Goal: Task Accomplishment & Management: Use online tool/utility

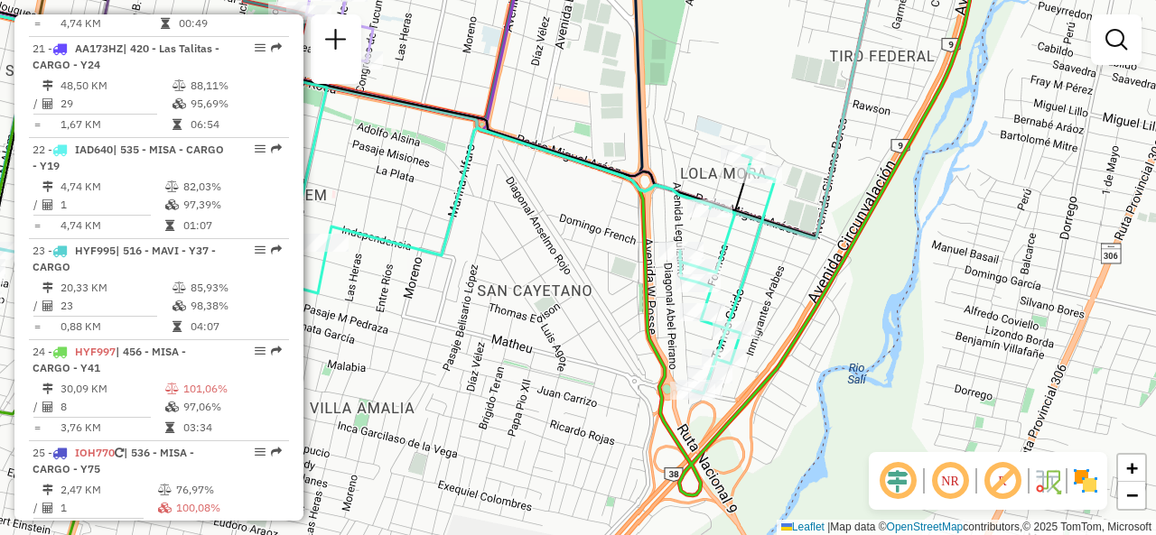
select select "**********"
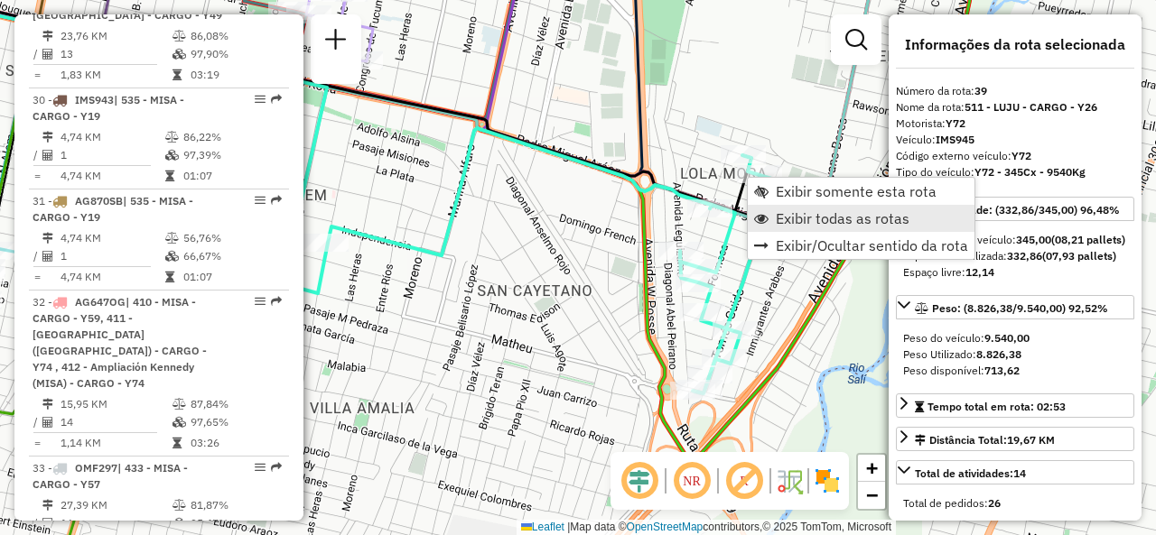
scroll to position [4961, 0]
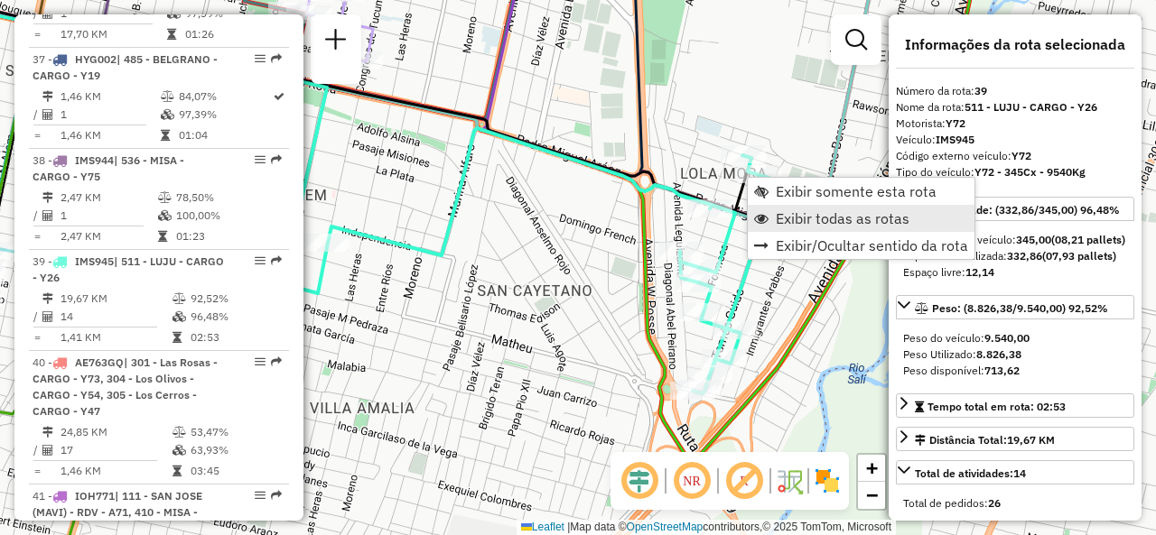
click at [785, 211] on span "Exibir todas as rotas" at bounding box center [843, 218] width 134 height 14
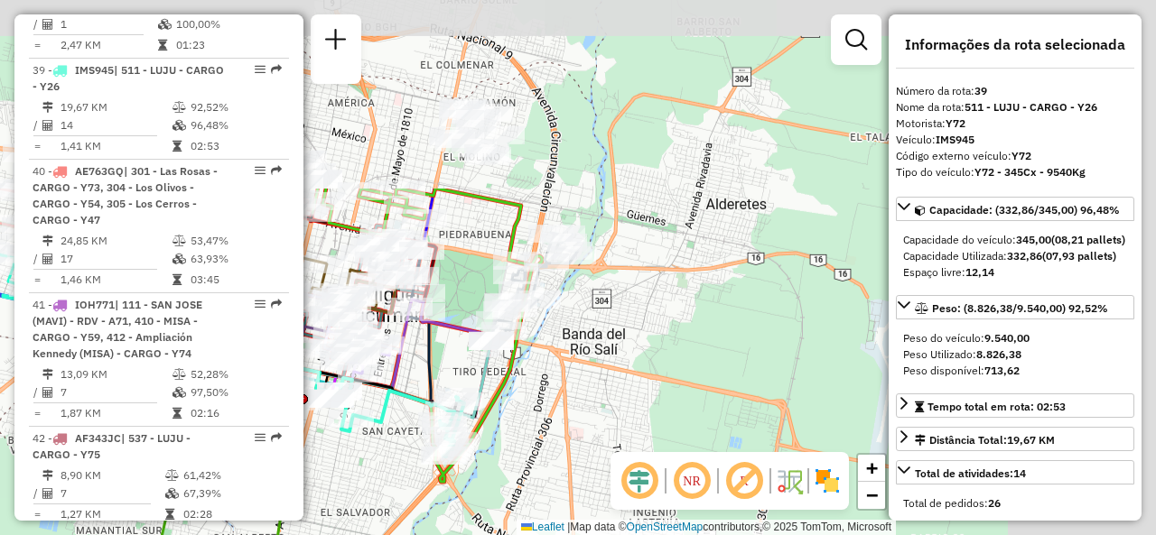
drag, startPoint x: 785, startPoint y: 135, endPoint x: 472, endPoint y: 396, distance: 408.3
click at [467, 393] on div "Rota 39 - Placa IMS945 0000311991 - OLIMA [PERSON_NAME] de atendimento Grade de…" at bounding box center [578, 267] width 1156 height 535
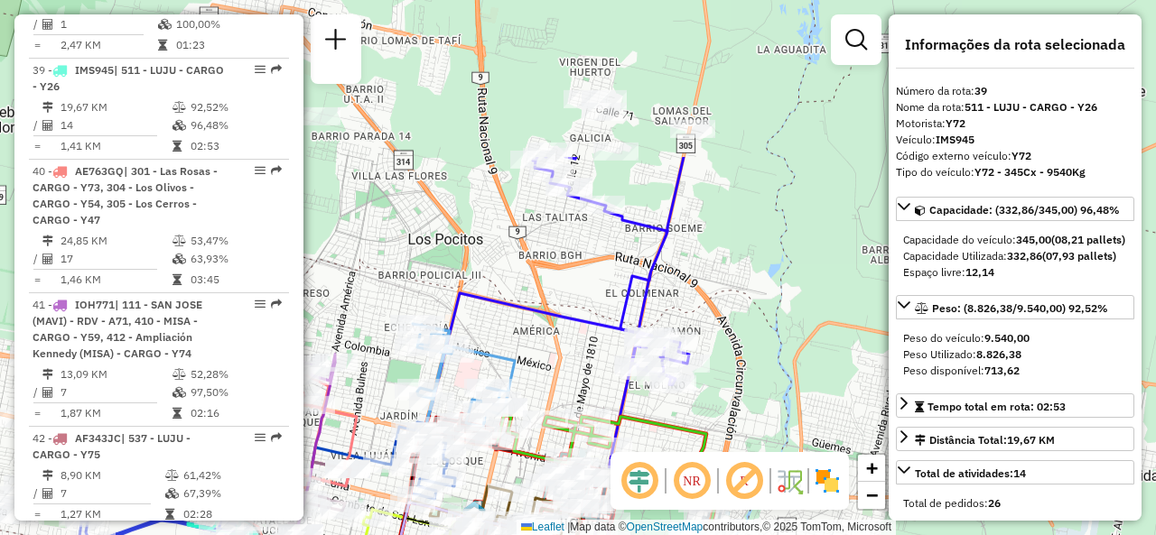
drag, startPoint x: 618, startPoint y: 225, endPoint x: 757, endPoint y: 400, distance: 223.6
click at [765, 403] on div "Rota 39 - Placa IMS945 0000311991 - OLIMA [PERSON_NAME] 39 - Placa IMS945 00004…" at bounding box center [578, 267] width 1156 height 535
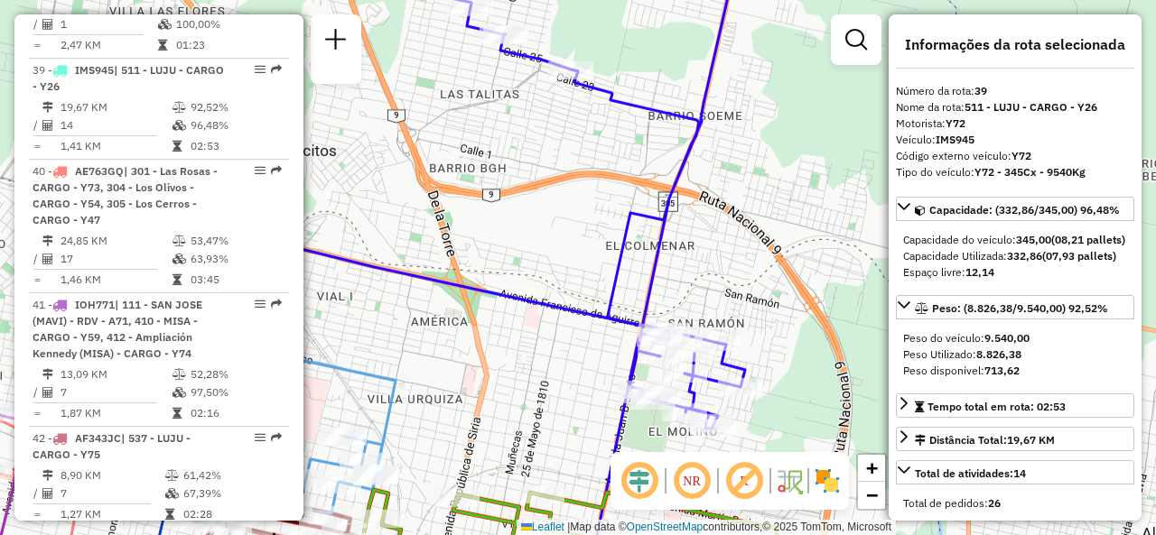
drag, startPoint x: 728, startPoint y: 297, endPoint x: 778, endPoint y: 331, distance: 61.1
click at [792, 335] on div "Rota 39 - Placa IMS945 0000311991 - OLIMA [PERSON_NAME] 39 - Placa IMS945 00004…" at bounding box center [578, 267] width 1156 height 535
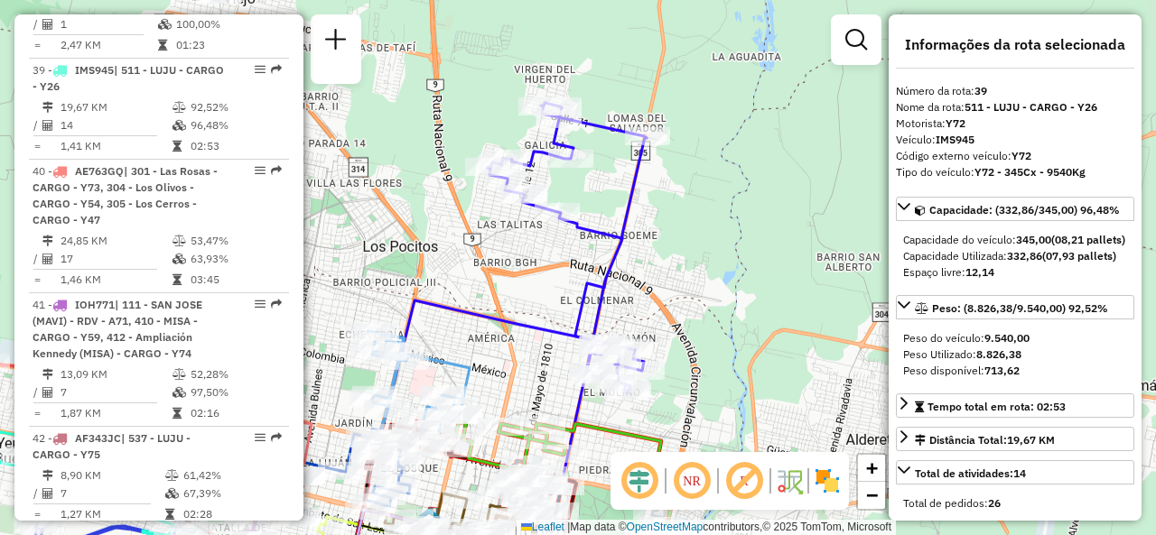
drag, startPoint x: 733, startPoint y: 284, endPoint x: 632, endPoint y: 300, distance: 102.3
click at [632, 300] on div "Rota 39 - Placa IMS945 0000311991 - OLIMA [PERSON_NAME] 39 - Placa IMS945 00004…" at bounding box center [578, 267] width 1156 height 535
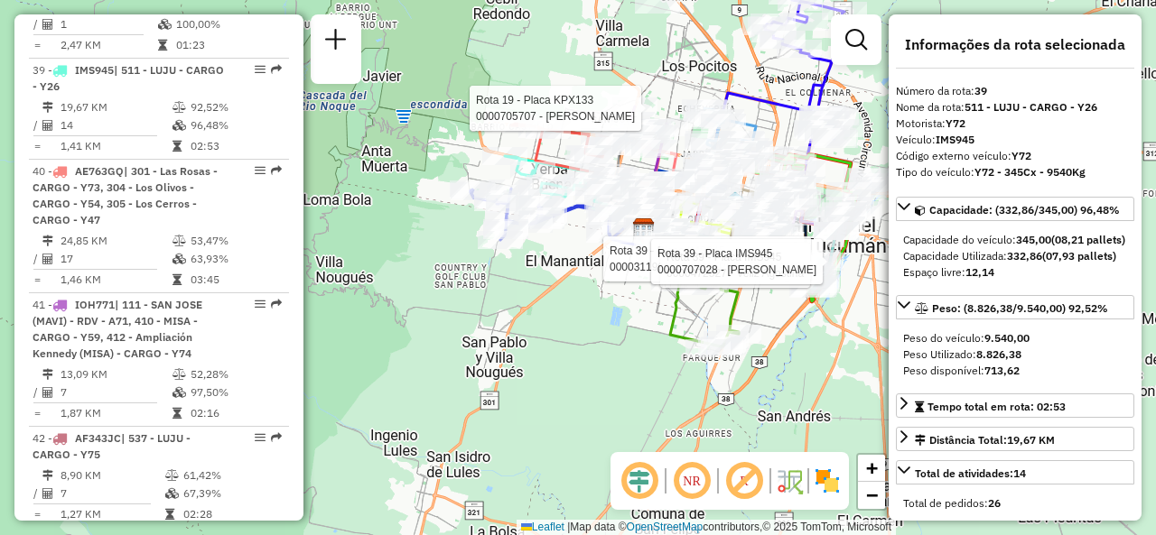
click at [564, 316] on div "Rota 39 - Placa IMS945 0000311991 - OLIMA [PERSON_NAME] 39 - Placa IMS945 00004…" at bounding box center [578, 267] width 1156 height 535
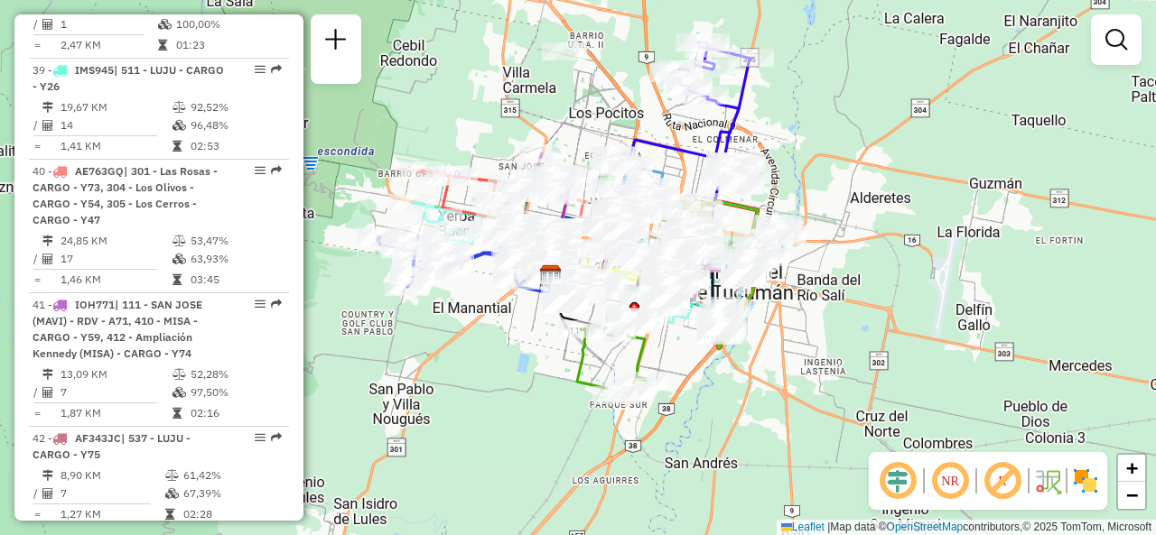
drag, startPoint x: 590, startPoint y: 331, endPoint x: 518, endPoint y: 354, distance: 75.7
click at [520, 355] on div "Janela de atendimento Grade de atendimento Capacidade Transportadoras Veículos …" at bounding box center [578, 267] width 1156 height 535
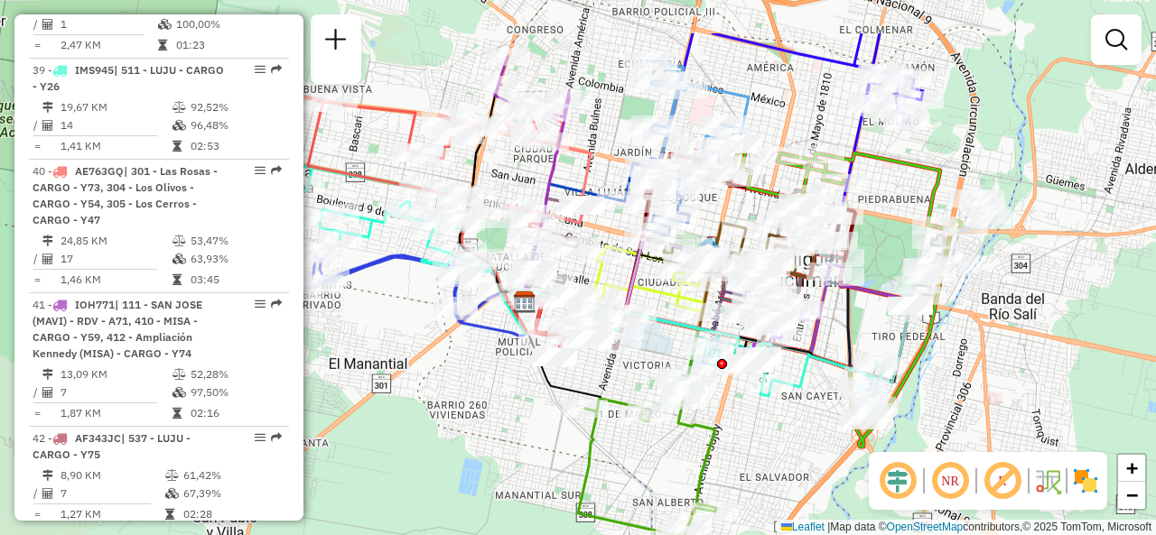
drag, startPoint x: 802, startPoint y: 348, endPoint x: 791, endPoint y: 434, distance: 87.3
click at [791, 434] on div "Janela de atendimento Grade de atendimento Capacidade Transportadoras Veículos …" at bounding box center [578, 267] width 1156 height 535
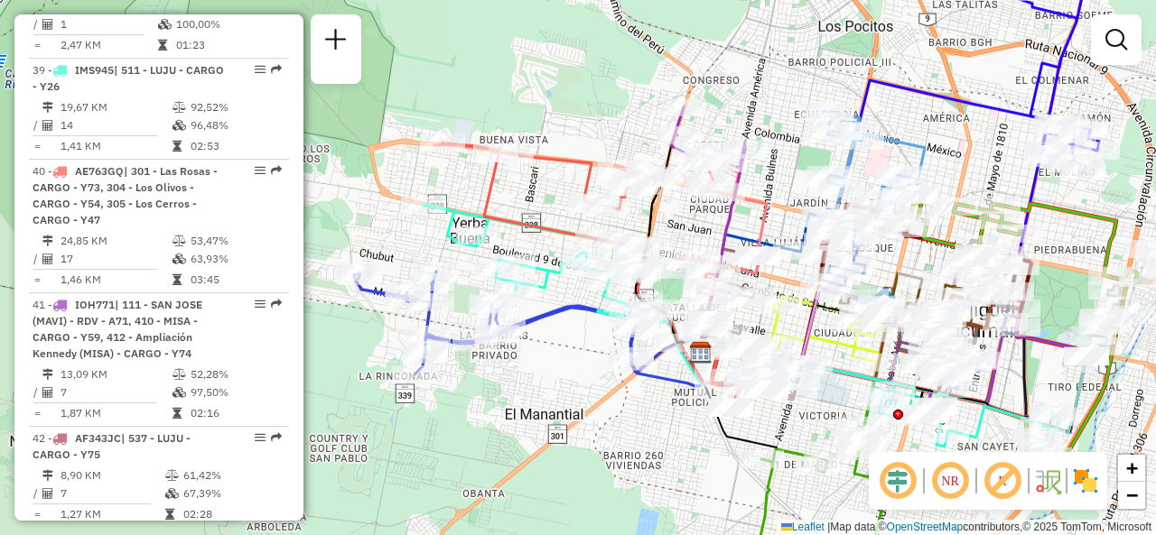
drag, startPoint x: 591, startPoint y: 116, endPoint x: 780, endPoint y: 161, distance: 193.8
click at [780, 161] on div "Janela de atendimento Grade de atendimento Capacidade Transportadoras Veículos …" at bounding box center [578, 267] width 1156 height 535
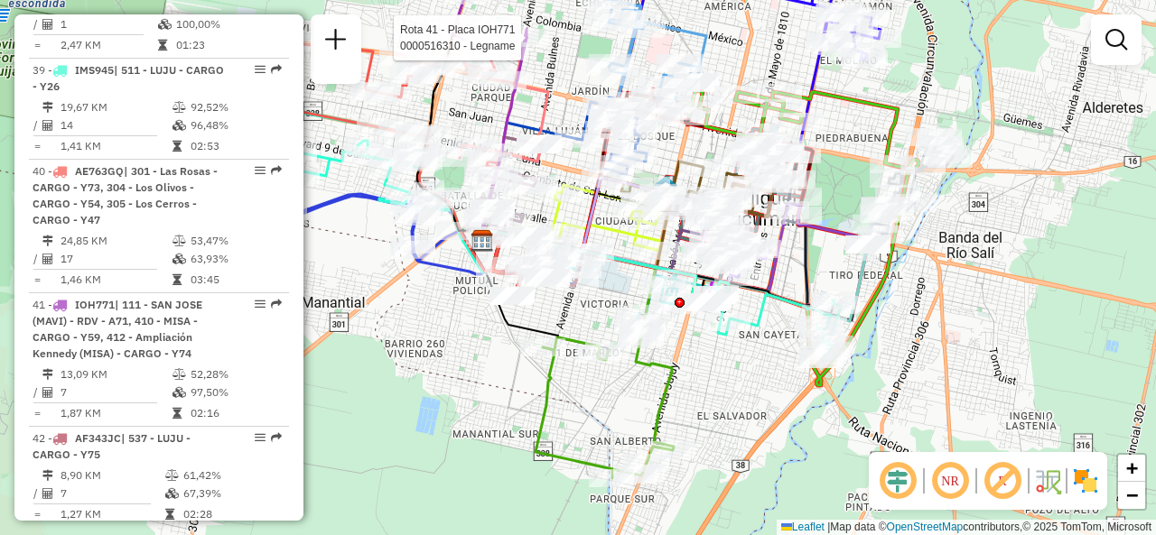
drag, startPoint x: 692, startPoint y: 451, endPoint x: 460, endPoint y: 346, distance: 254.1
click at [460, 346] on div "Rota 41 - Placa IOH771 0000516310 - Legname Janela de atendimento Grade de aten…" at bounding box center [578, 267] width 1156 height 535
select select "**********"
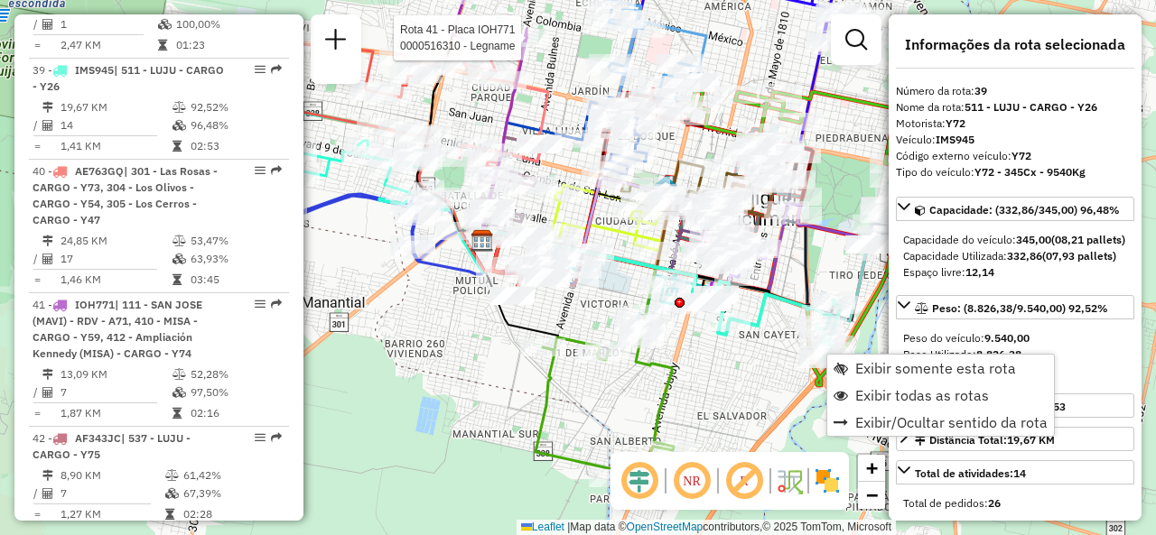
click at [844, 354] on div "Exibir somente esta rota Exibir todas as rotas Exibir/Ocultar sentido da rota" at bounding box center [940, 395] width 228 height 83
click at [847, 366] on link "Exibir somente esta rota" at bounding box center [940, 368] width 227 height 27
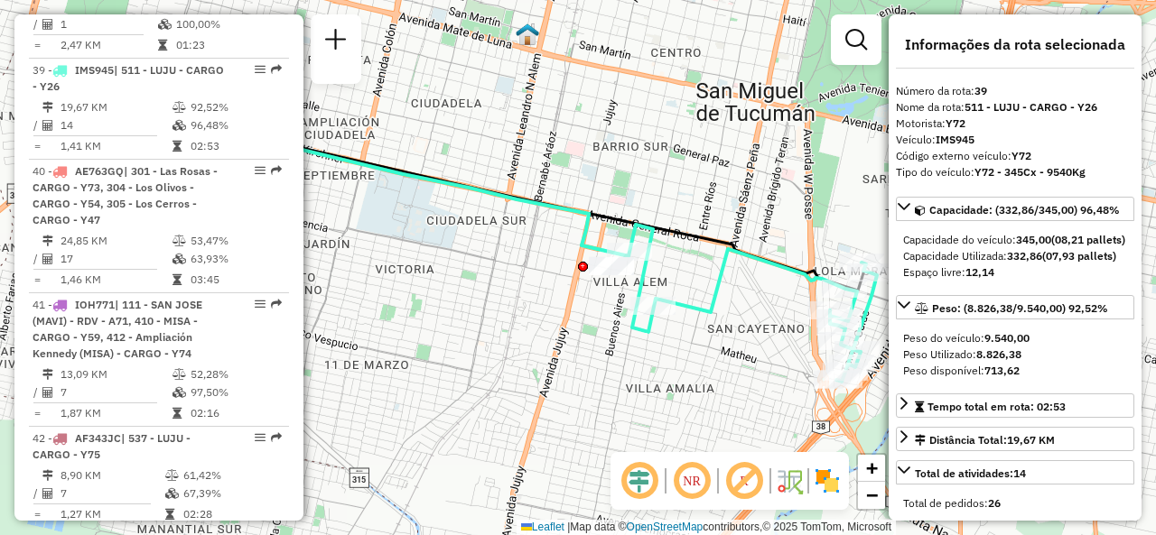
drag, startPoint x: 707, startPoint y: 358, endPoint x: 601, endPoint y: 330, distance: 109.5
click at [601, 330] on div "Janela de atendimento Grade de atendimento Capacidade Transportadoras Veículos …" at bounding box center [578, 267] width 1156 height 535
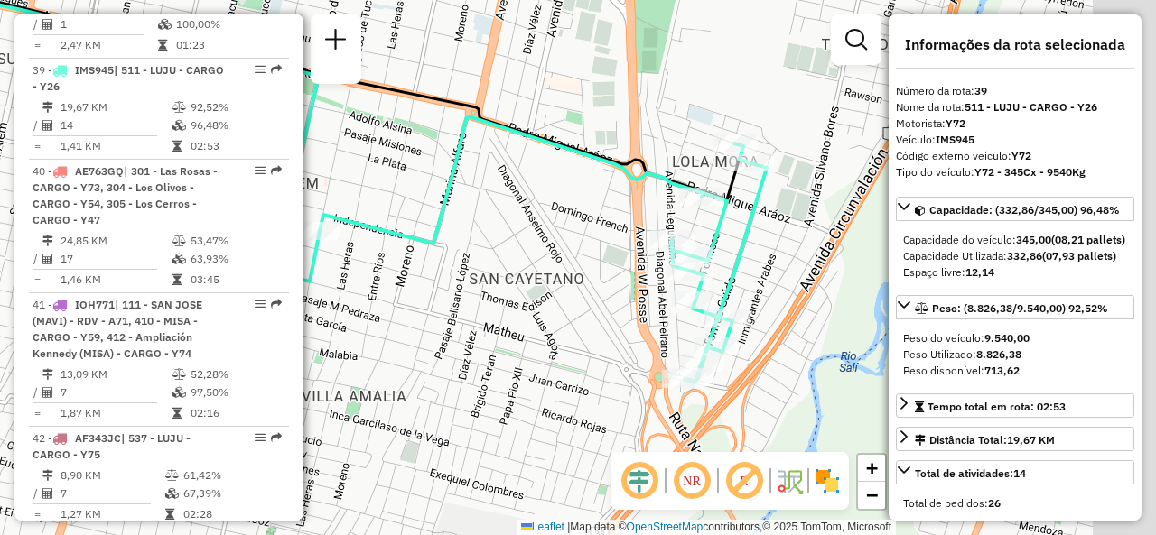
drag, startPoint x: 719, startPoint y: 257, endPoint x: 607, endPoint y: 257, distance: 111.9
click at [607, 257] on div "Janela de atendimento Grade de atendimento Capacidade Transportadoras Veículos …" at bounding box center [578, 267] width 1156 height 535
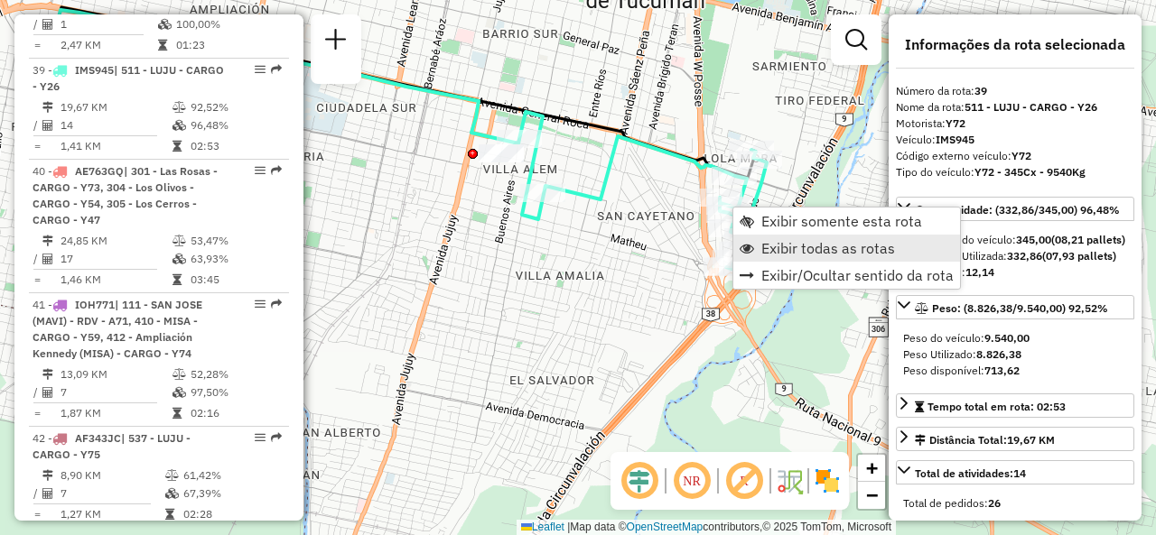
click at [757, 252] on link "Exibir todas as rotas" at bounding box center [846, 248] width 227 height 27
